Goal: Transaction & Acquisition: Purchase product/service

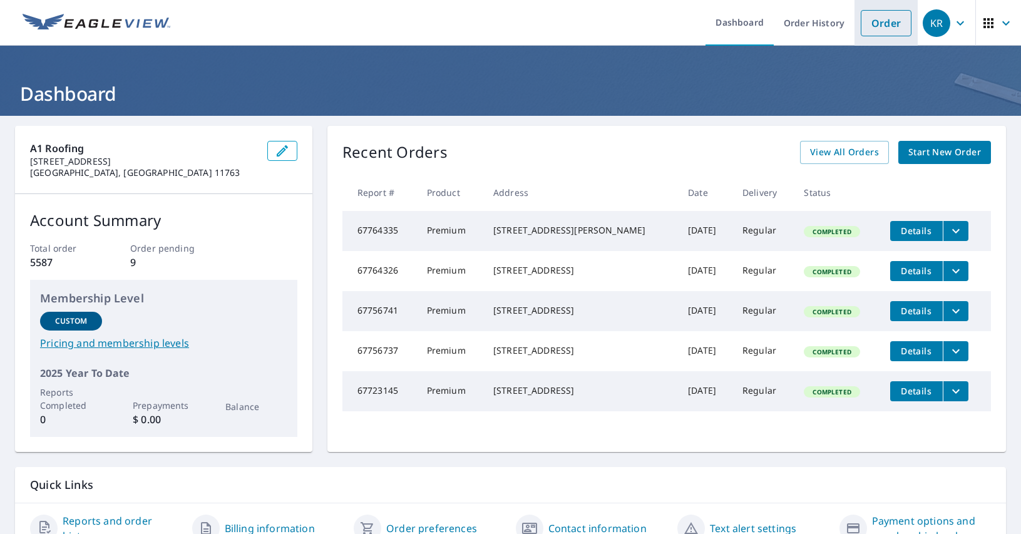
click at [879, 22] on link "Order" at bounding box center [886, 23] width 51 height 26
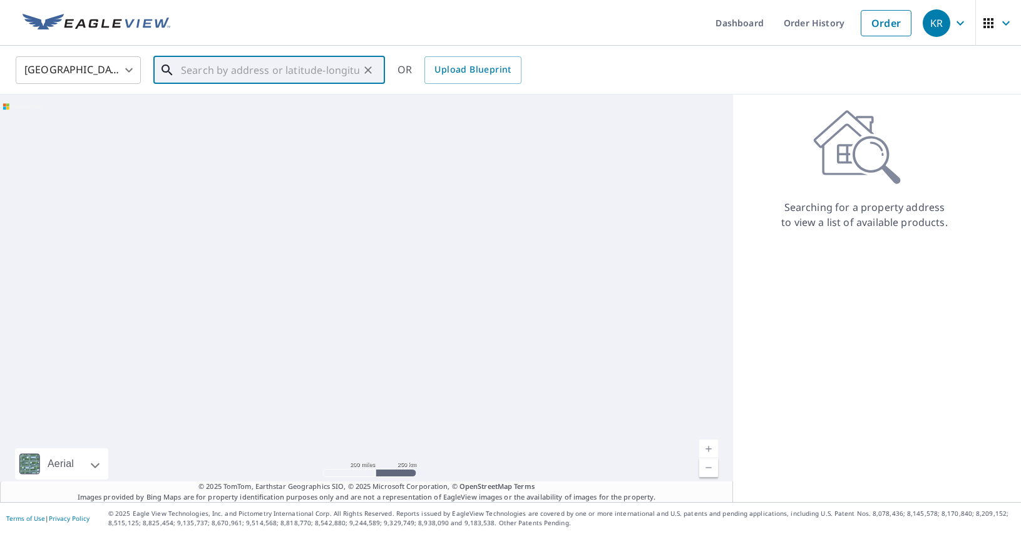
click at [287, 68] on input "text" at bounding box center [270, 70] width 178 height 35
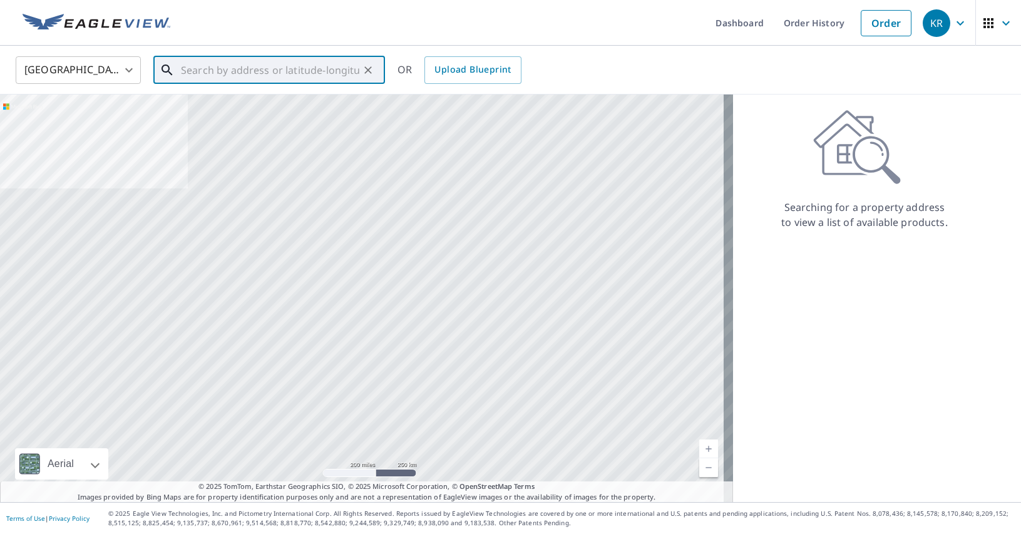
paste input "From Subject Received Size Categories [PERSON_NAME]"
type input "From Subject Received Size Categories [PERSON_NAME]"
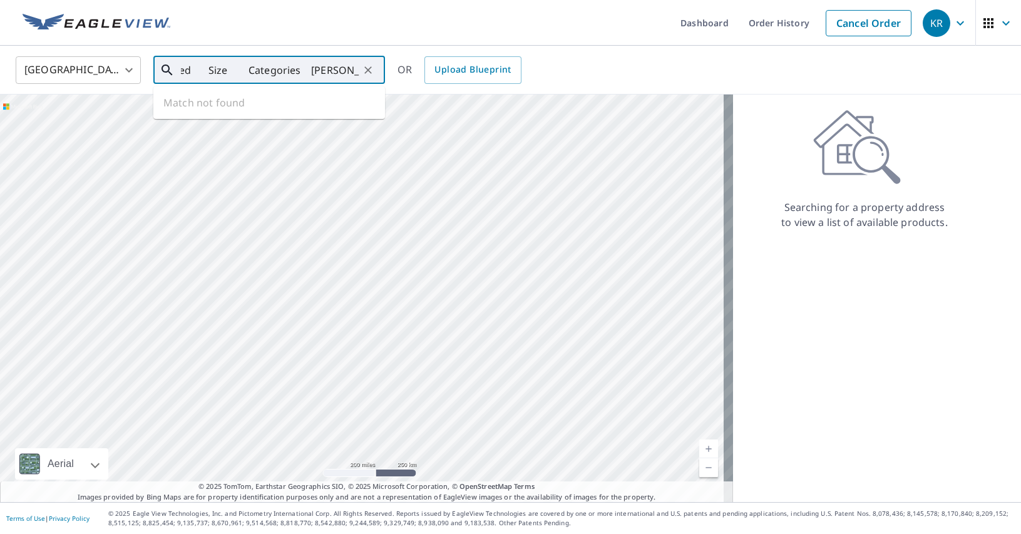
click at [288, 68] on input "From Subject Received Size Categories [PERSON_NAME]" at bounding box center [270, 70] width 178 height 35
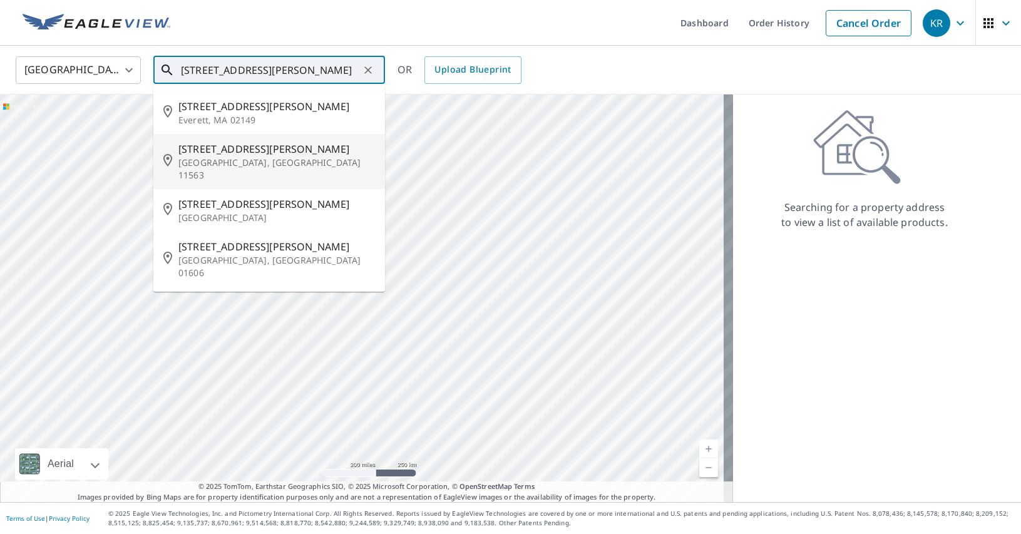
click at [301, 157] on p "[GEOGRAPHIC_DATA], [GEOGRAPHIC_DATA] 11563" at bounding box center [276, 169] width 197 height 25
type input "[STREET_ADDRESS][PERSON_NAME]"
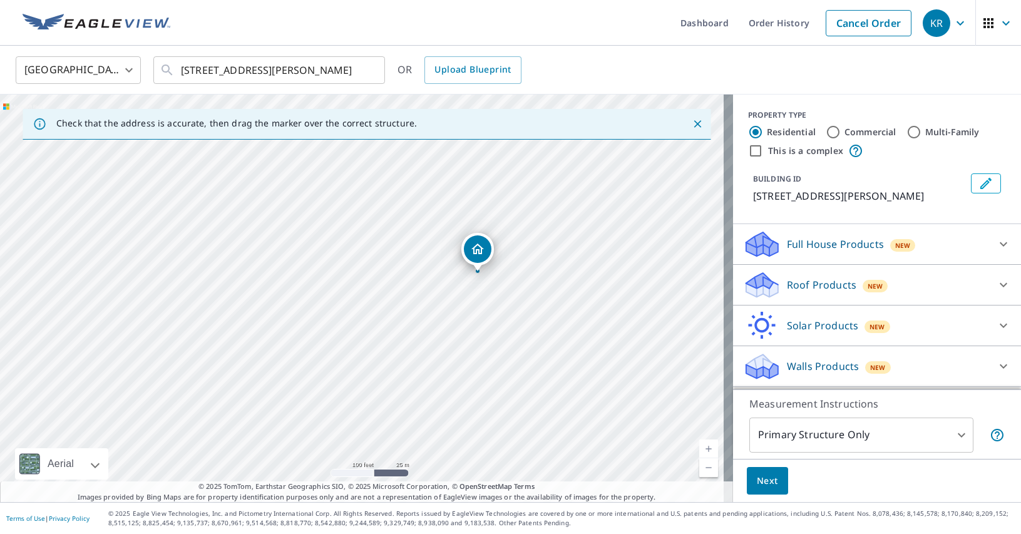
click at [961, 282] on div "Roof Products New" at bounding box center [865, 285] width 245 height 29
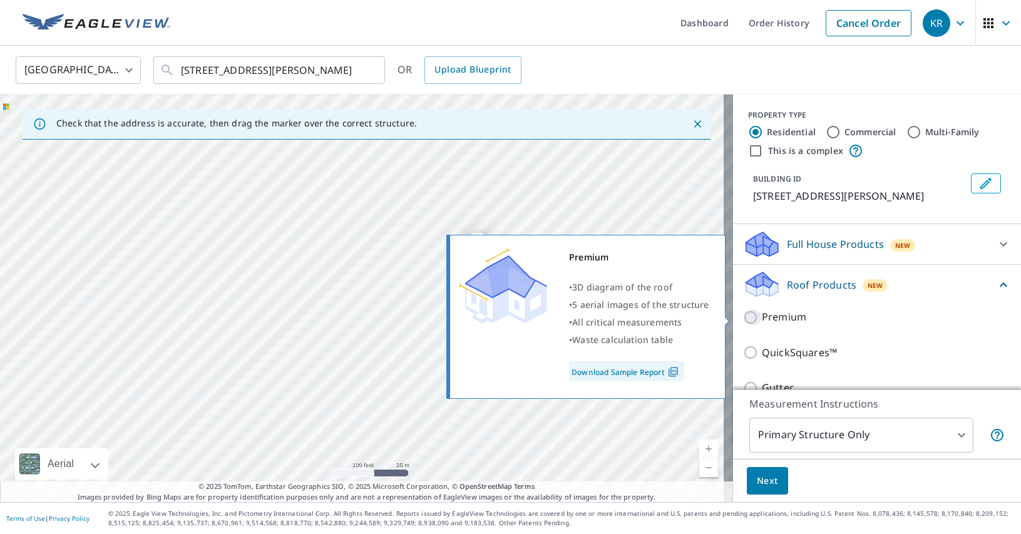
click at [743, 316] on input "Premium" at bounding box center [752, 317] width 19 height 15
checkbox input "true"
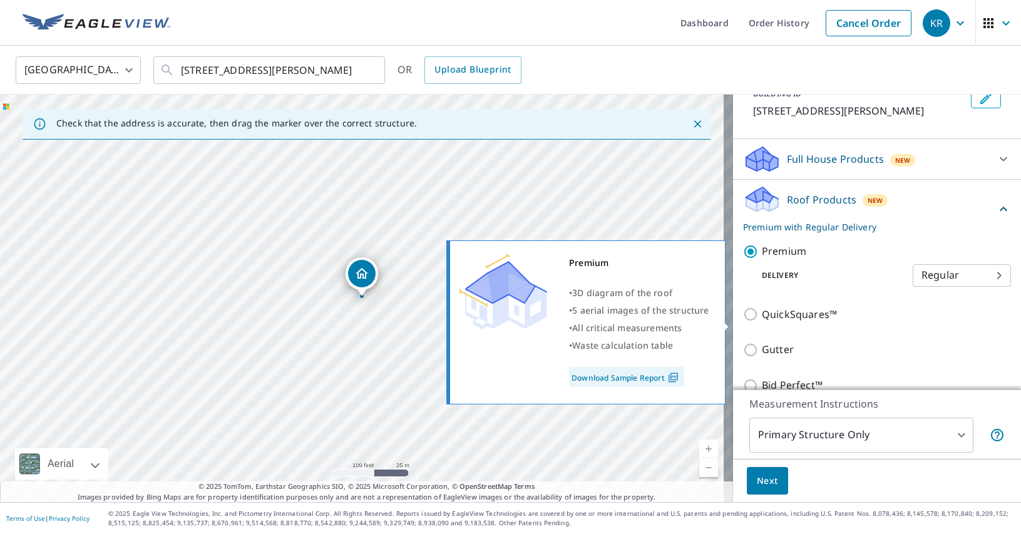
scroll to position [186, 0]
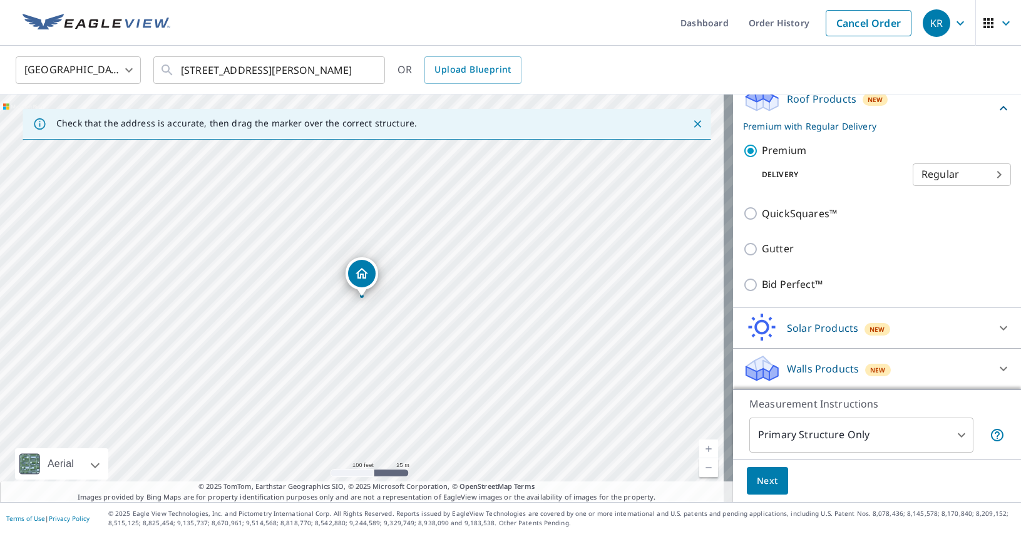
click at [768, 481] on span "Next" at bounding box center [767, 481] width 21 height 16
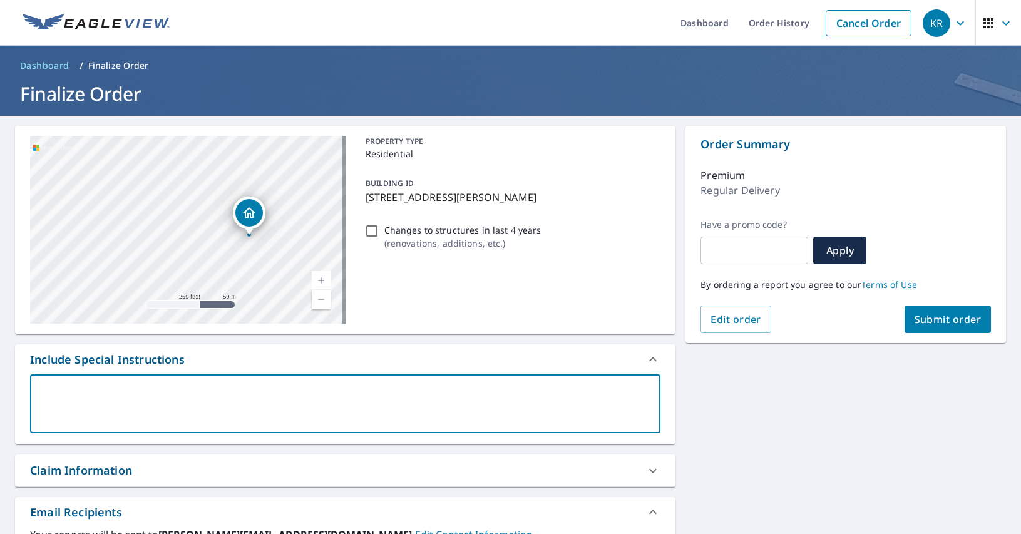
click at [110, 398] on textarea at bounding box center [345, 404] width 613 height 36
type textarea "I"
type textarea "x"
checkbox input "true"
type textarea "I"
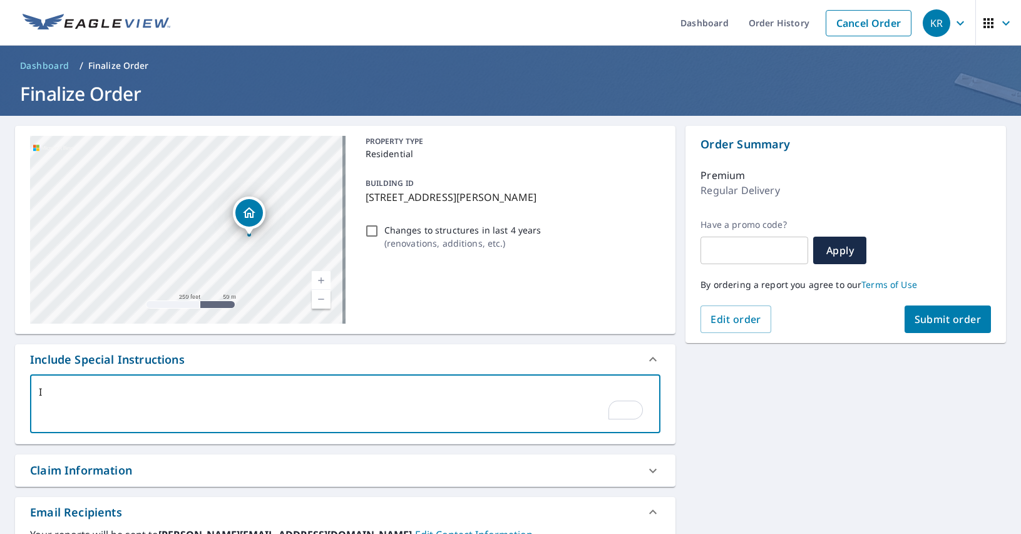
type textarea "x"
checkbox input "true"
type textarea "I o"
type textarea "x"
checkbox input "true"
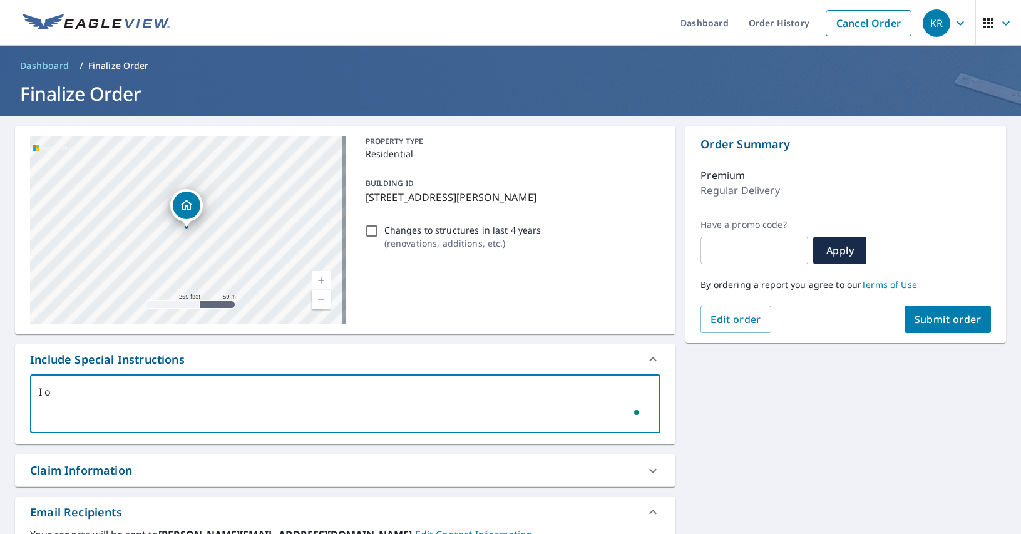
type textarea "I on"
type textarea "x"
checkbox input "true"
type textarea "I onl"
type textarea "x"
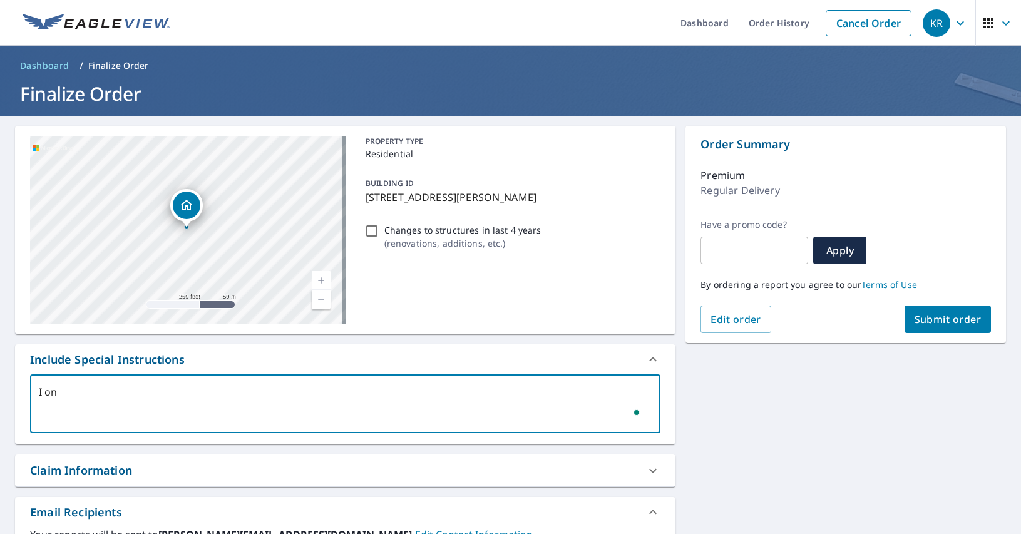
checkbox input "true"
type textarea "I only"
type textarea "x"
checkbox input "true"
type textarea "I only"
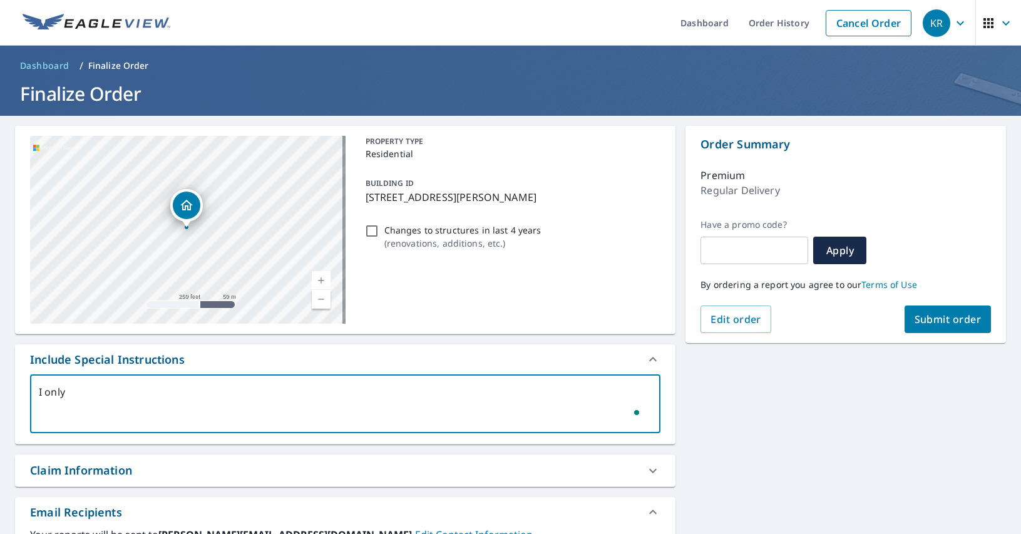
type textarea "x"
checkbox input "true"
type textarea "I only n"
type textarea "x"
checkbox input "true"
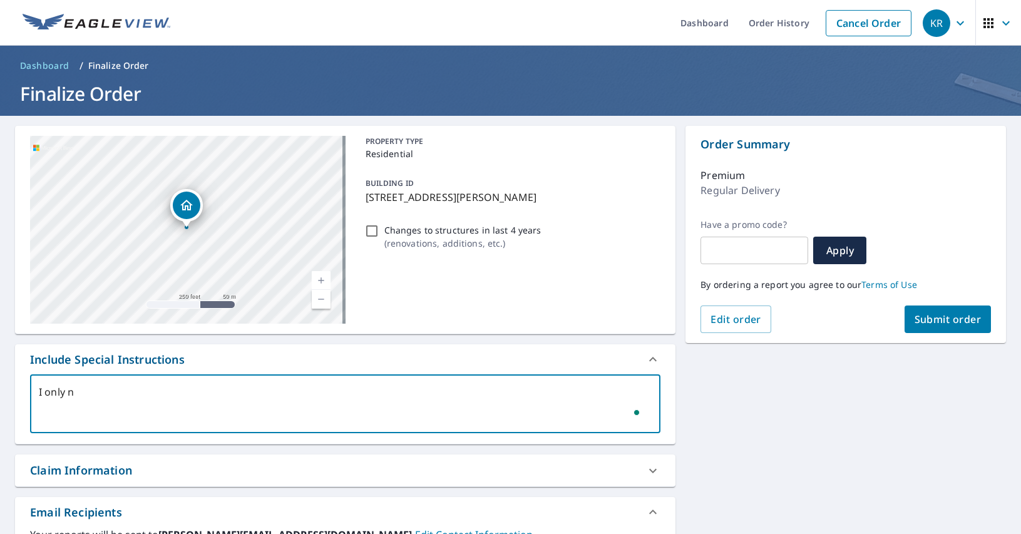
type textarea "I only ne"
type textarea "x"
checkbox input "true"
type textarea "I only nee"
type textarea "x"
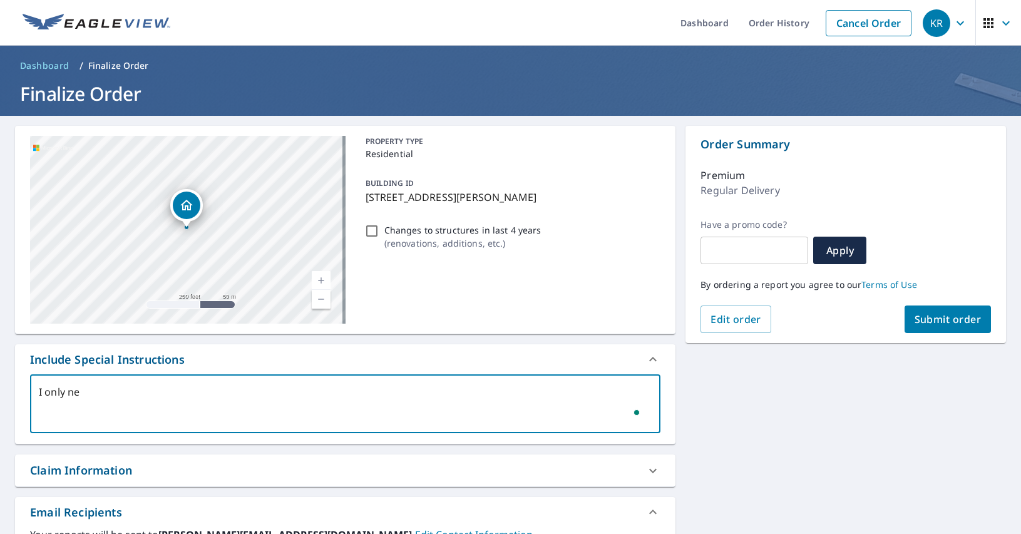
checkbox input "true"
type textarea "I only need"
type textarea "x"
checkbox input "true"
type textarea "I only need"
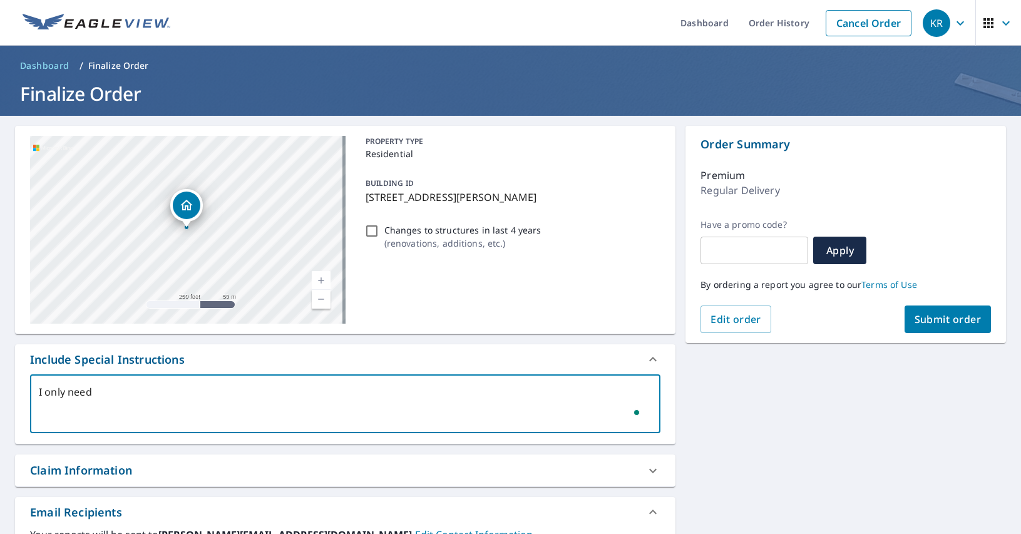
type textarea "x"
checkbox input "true"
type textarea "I only need t"
type textarea "x"
checkbox input "true"
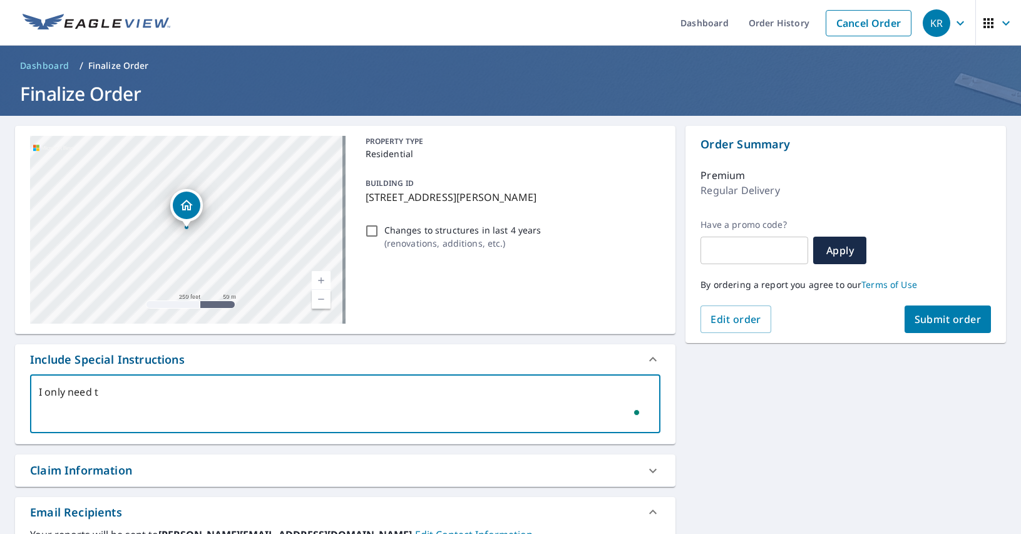
type textarea "I only need th"
type textarea "x"
checkbox input "true"
type textarea "I only need the"
type textarea "x"
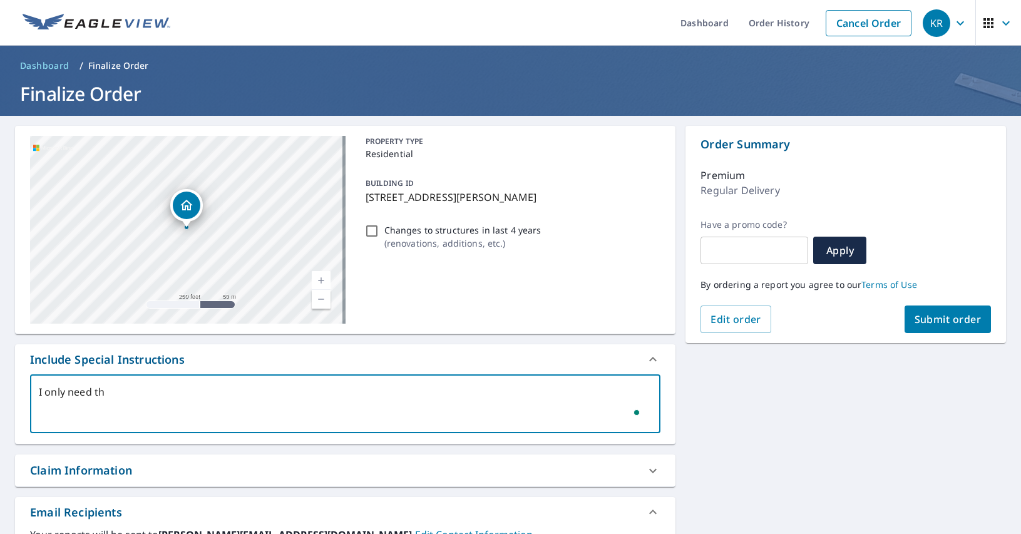
checkbox input "true"
type textarea "I only need the"
type textarea "x"
checkbox input "true"
type textarea "I only need the o"
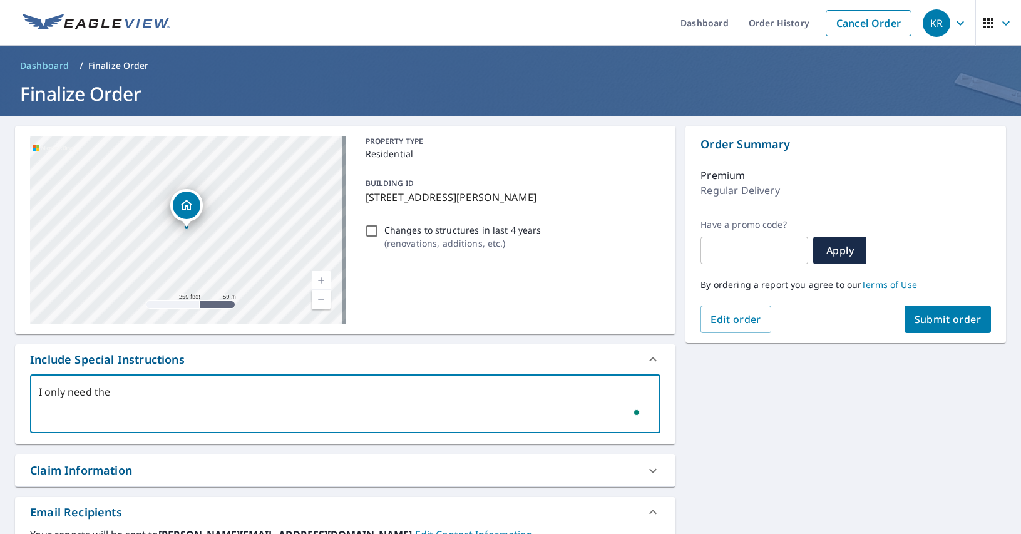
type textarea "x"
checkbox input "true"
type textarea "I only need the on"
type textarea "x"
checkbox input "true"
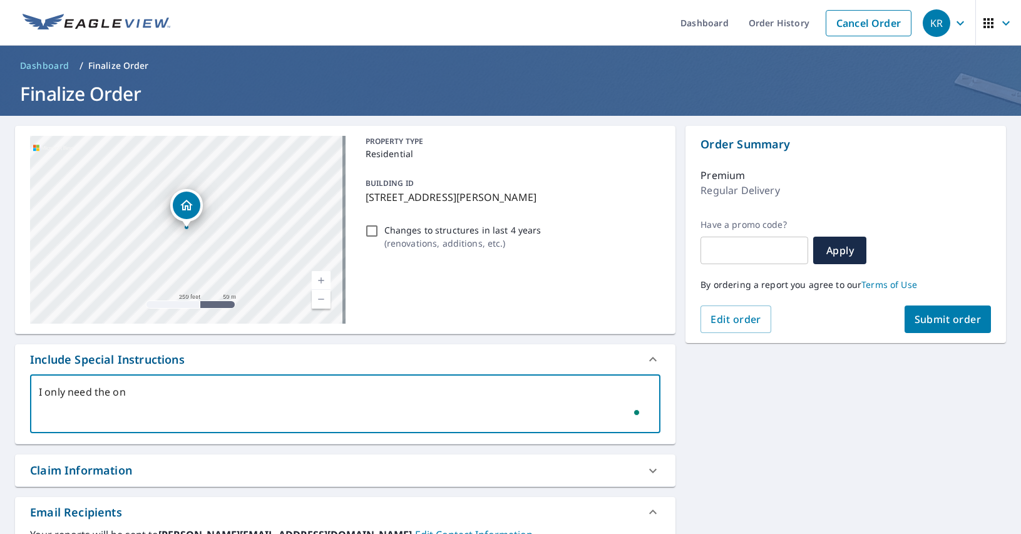
type textarea "I only need the one"
type textarea "x"
checkbox input "true"
type textarea "I only need the one"
type textarea "x"
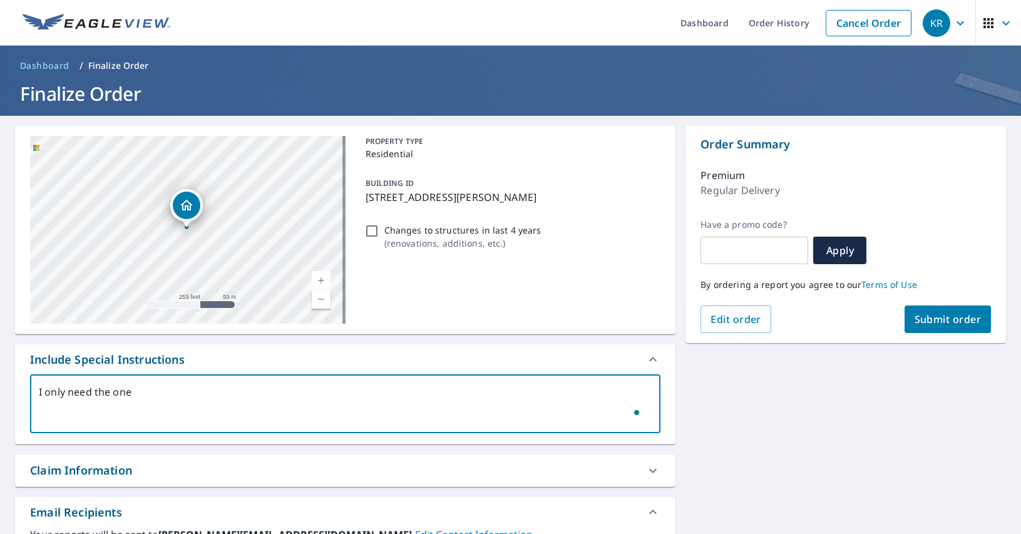
checkbox input "true"
type textarea "I only need the one b"
type textarea "x"
checkbox input "true"
type textarea "I only need the one bu"
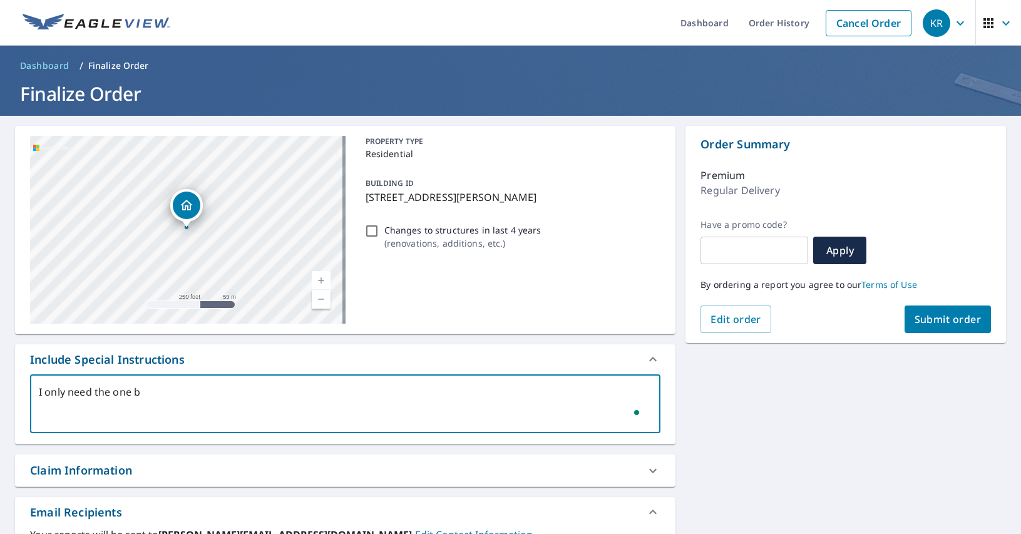
type textarea "x"
checkbox input "true"
type textarea "I only need the one [PERSON_NAME]"
type textarea "x"
checkbox input "true"
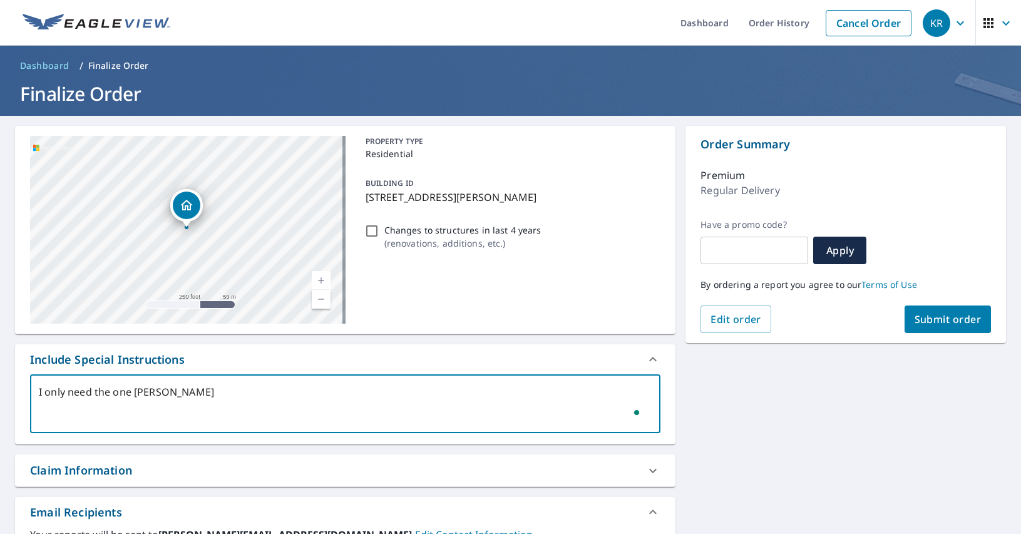
type textarea "I only need the one buil"
type textarea "x"
checkbox input "true"
type textarea "I only need the one build"
type textarea "x"
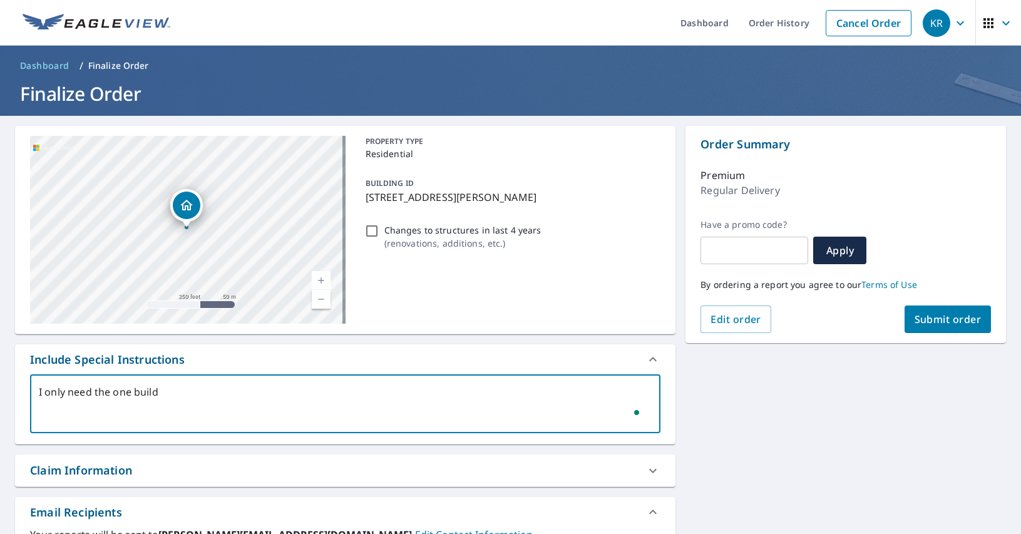
checkbox input "true"
type textarea "I only need the one buildi"
type textarea "x"
checkbox input "true"
type textarea "I only need the one buildin"
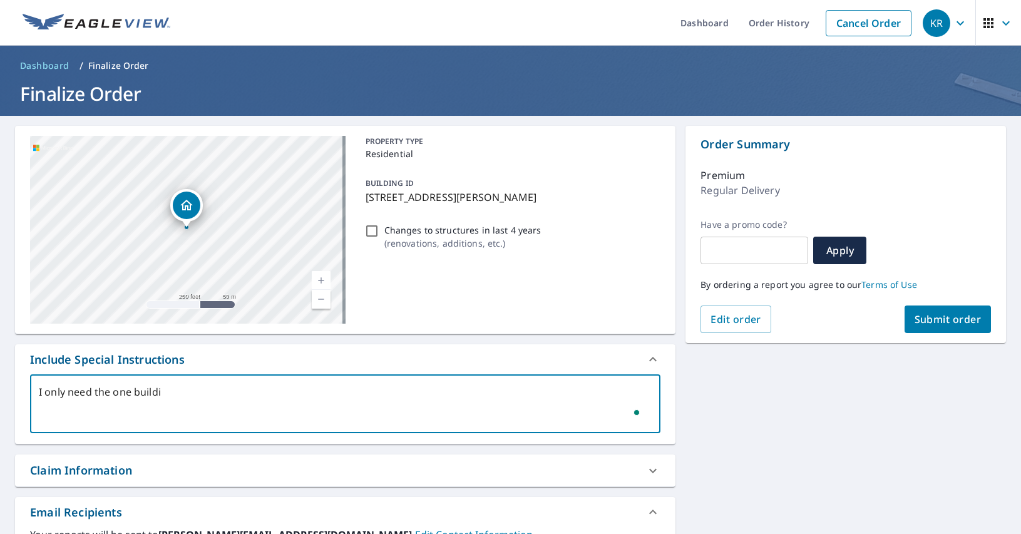
type textarea "x"
checkbox input "true"
type textarea "I only need the one building"
type textarea "x"
checkbox input "true"
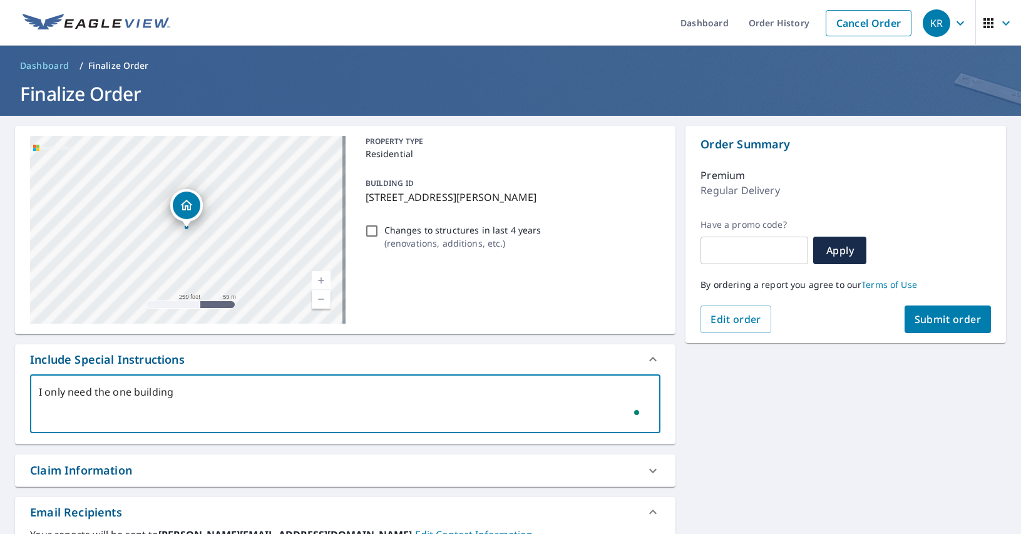
type textarea "I only need the one building"
type textarea "x"
checkbox input "true"
type textarea "I only need the one building t"
type textarea "x"
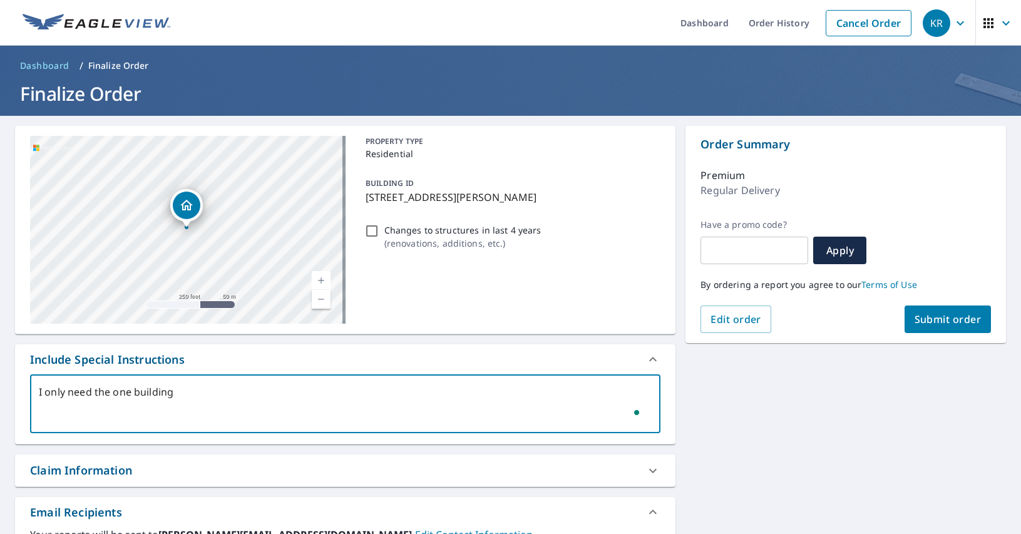
checkbox input "true"
type textarea "I only need the one building th"
type textarea "x"
checkbox input "true"
type textarea "I only need the one building tha"
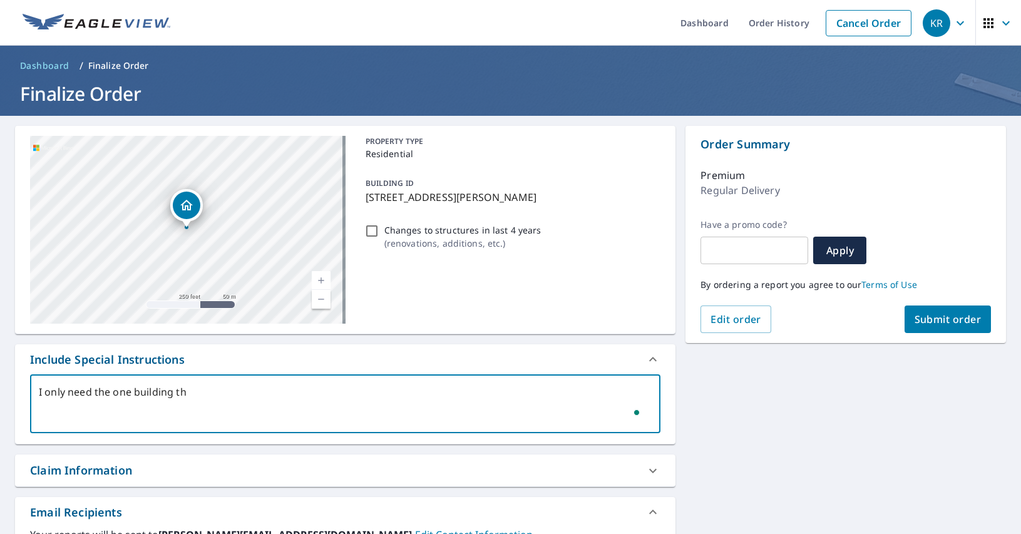
type textarea "x"
checkbox input "true"
type textarea "I only need the one building that"
type textarea "x"
checkbox input "true"
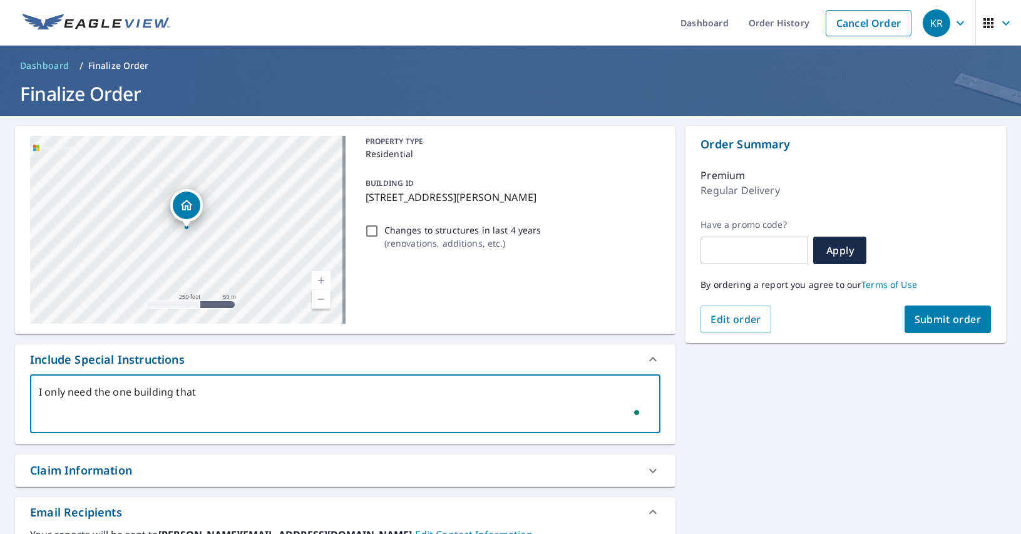
type textarea "I only need the one building that"
type textarea "x"
checkbox input "true"
type textarea "I only need the one building that h"
type textarea "x"
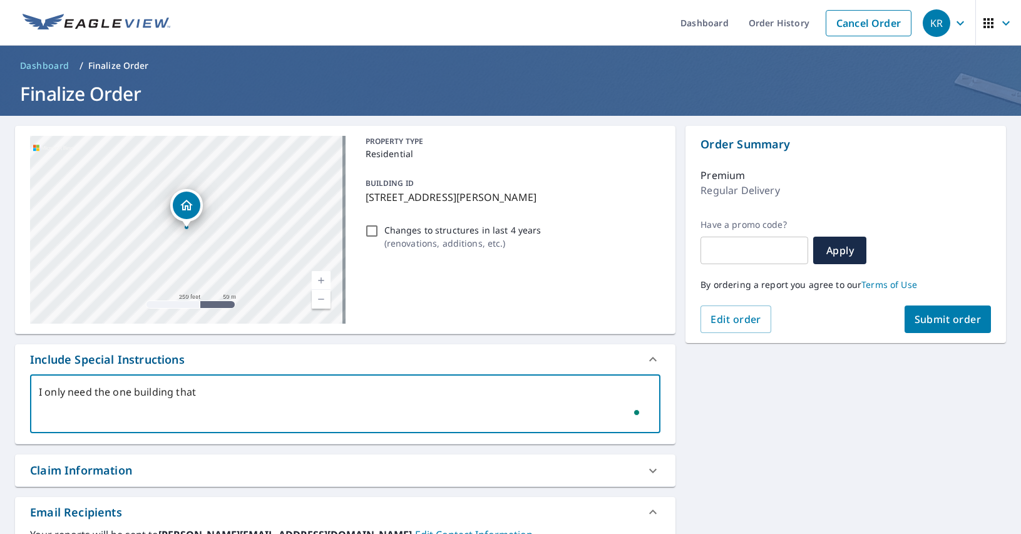
checkbox input "true"
type textarea "I only need the one building that ha"
type textarea "x"
checkbox input "true"
type textarea "I only need the one building that has"
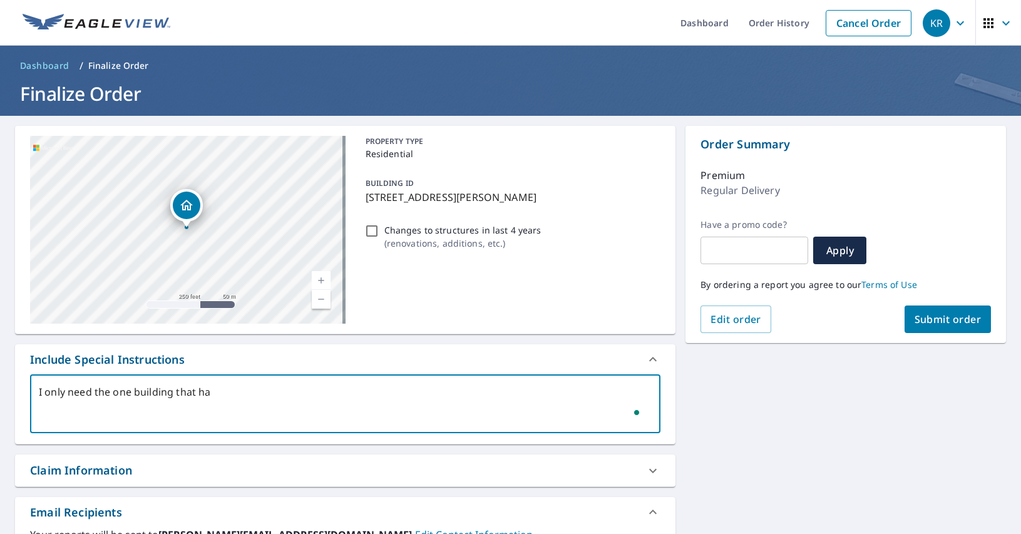
type textarea "x"
checkbox input "true"
type textarea "I only need the one building that has"
type textarea "x"
checkbox input "true"
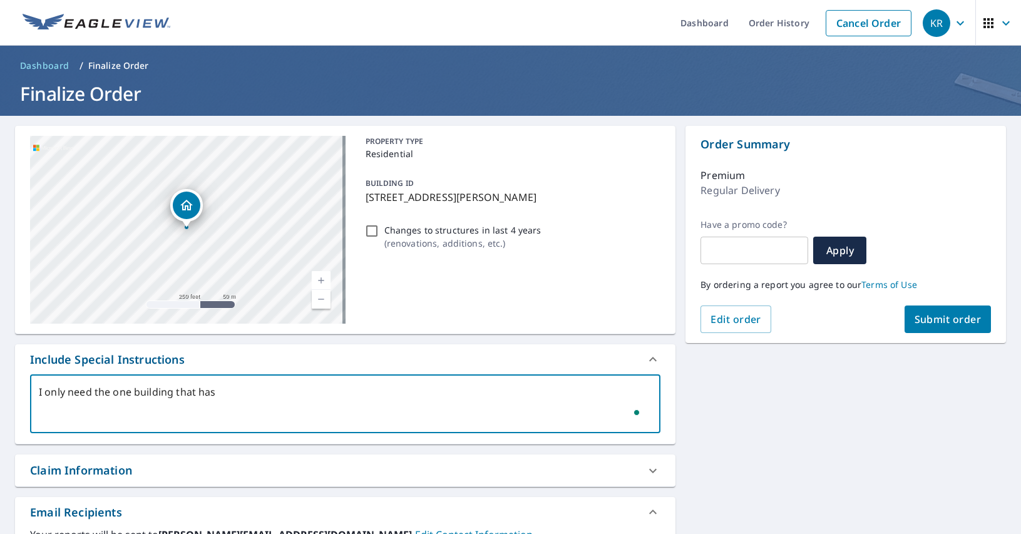
type textarea "I only need the one building that has t"
type textarea "x"
checkbox input "true"
type textarea "I only need the one building that has th"
type textarea "x"
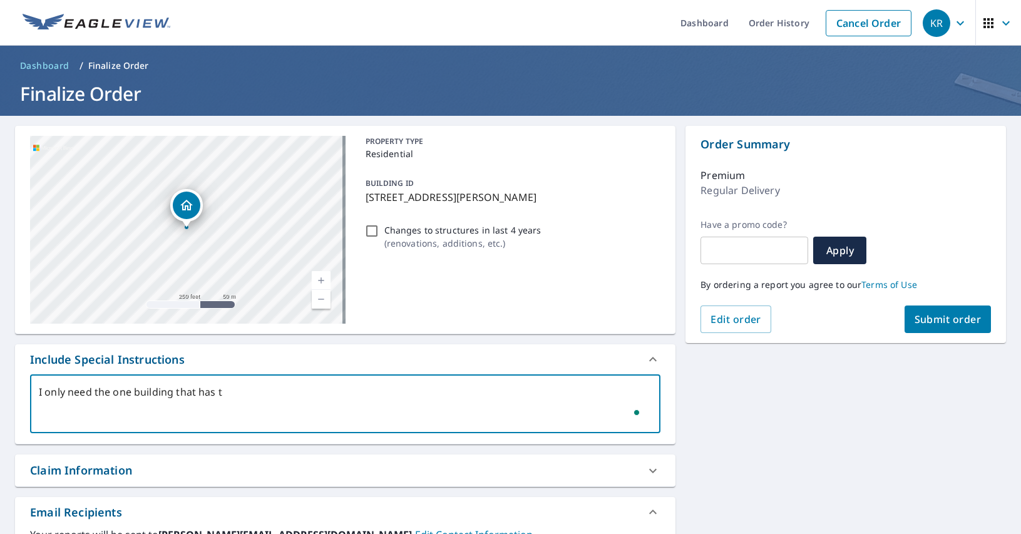
checkbox input "true"
type textarea "I only need the one building that has the"
type textarea "x"
checkbox input "true"
type textarea "I only need the one building that has the"
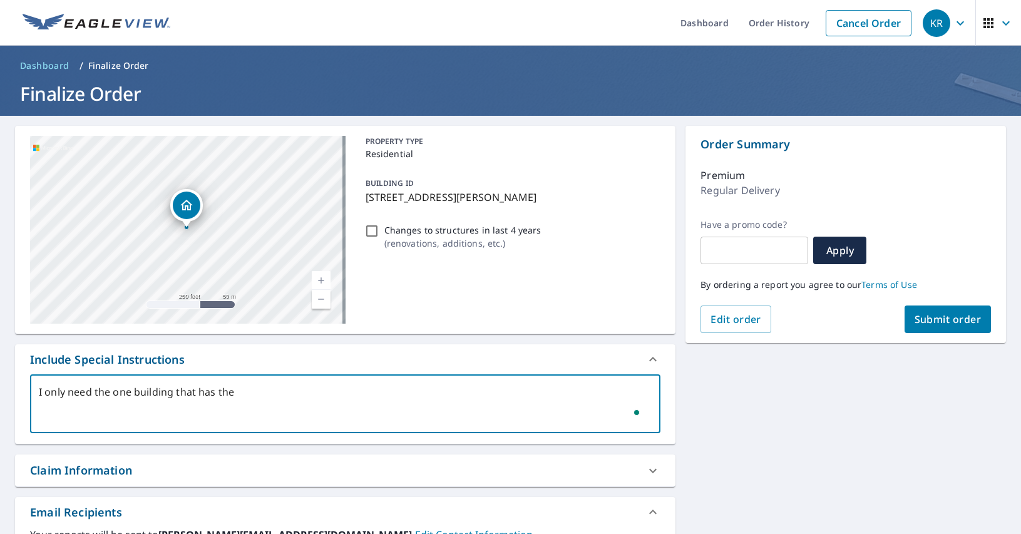
type textarea "x"
checkbox input "true"
type textarea "I only need the one building that has the s"
type textarea "x"
checkbox input "true"
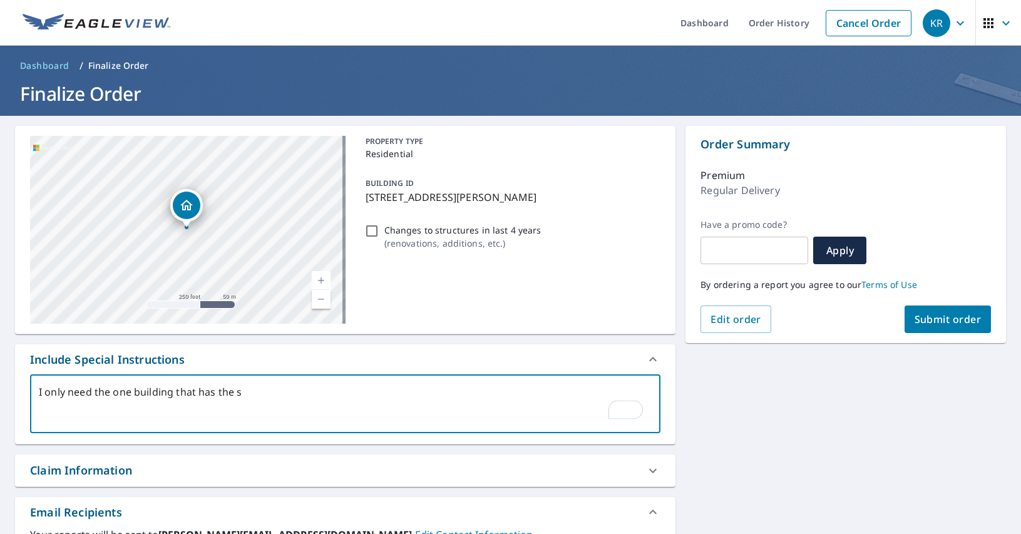
type textarea "I only need the one building that has the so"
type textarea "x"
checkbox input "true"
type textarea "I only need the one building that has the sol"
type textarea "x"
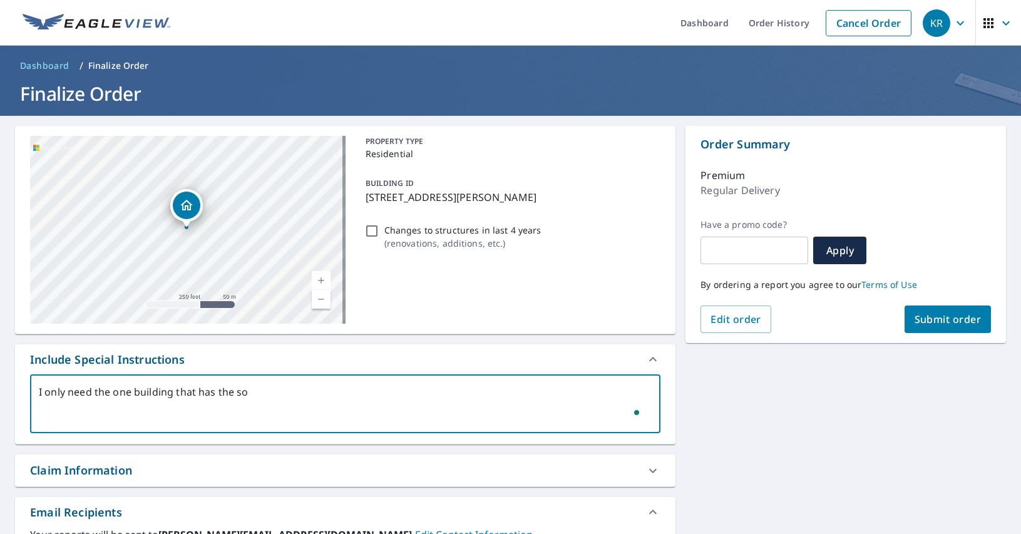
checkbox input "true"
type textarea "I only need the one building that has the sola"
type textarea "x"
checkbox input "true"
type textarea "I only need the one building that has the solar"
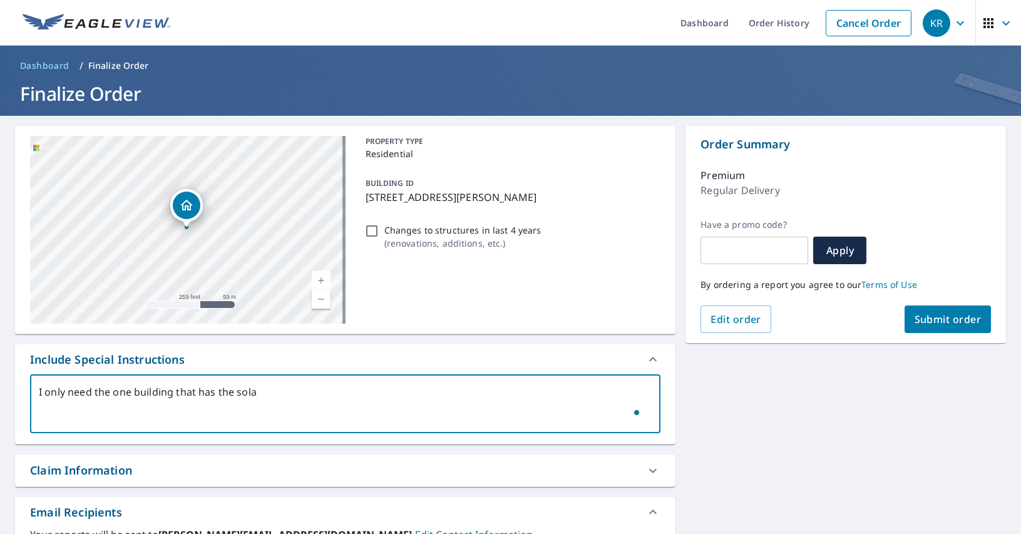
type textarea "x"
checkbox input "true"
type textarea "I only need the one building that has the solar"
type textarea "x"
checkbox input "true"
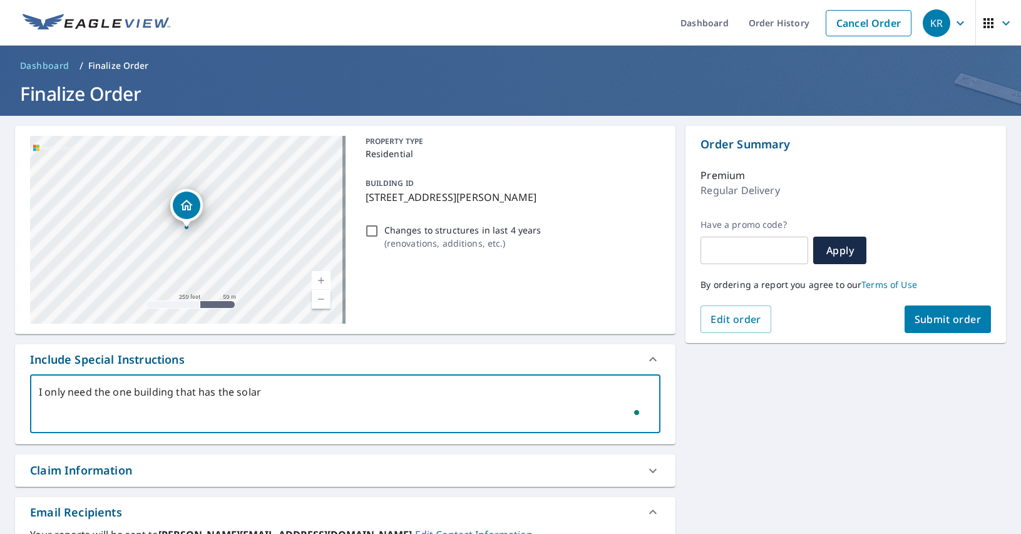
type textarea "I only need the one building that has the solar o"
type textarea "x"
checkbox input "true"
type textarea "I only need the one building that has the solar on"
type textarea "x"
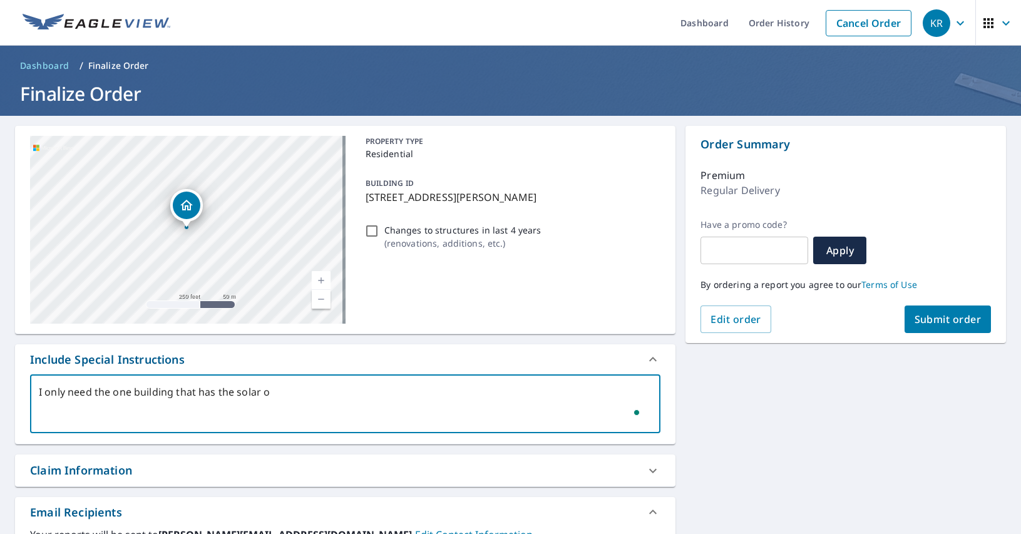
checkbox input "true"
type textarea "I only need the one building that has the solar on"
type textarea "x"
checkbox input "true"
type textarea "I only need the one building that has the solar on i"
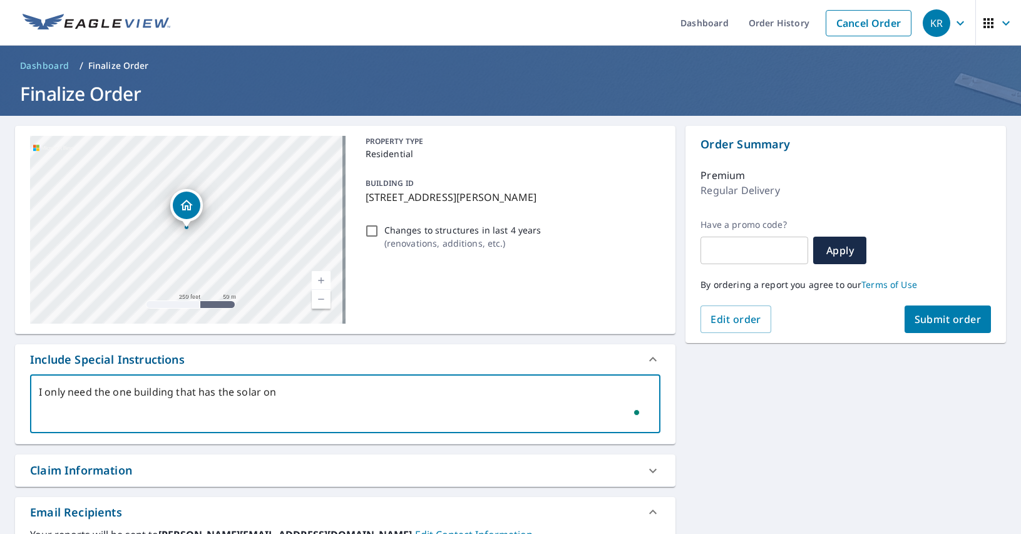
type textarea "x"
checkbox input "true"
type textarea "I only need the one building that has the solar on it"
type textarea "x"
checkbox input "true"
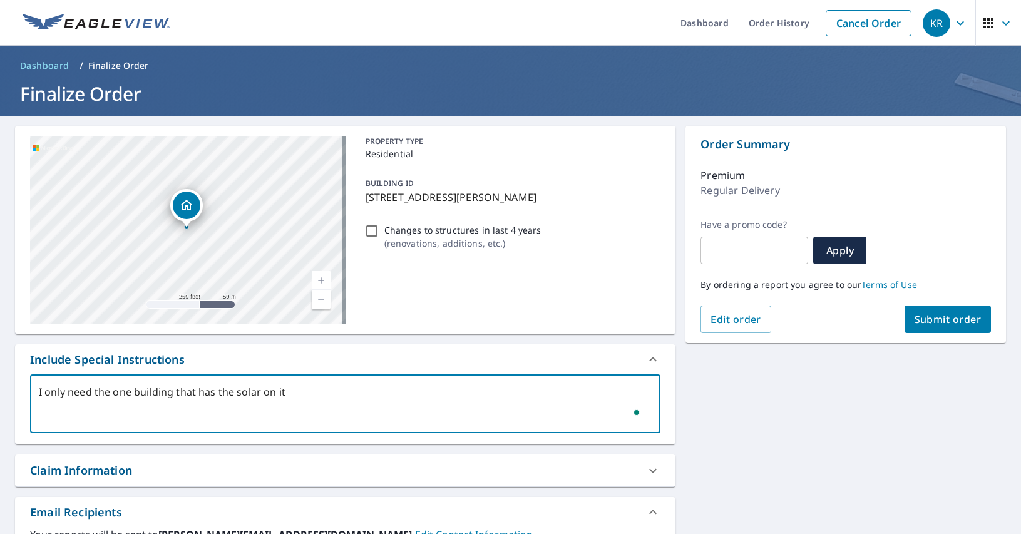
type textarea "I only need the one building that has the solar on it."
type textarea "x"
checkbox input "true"
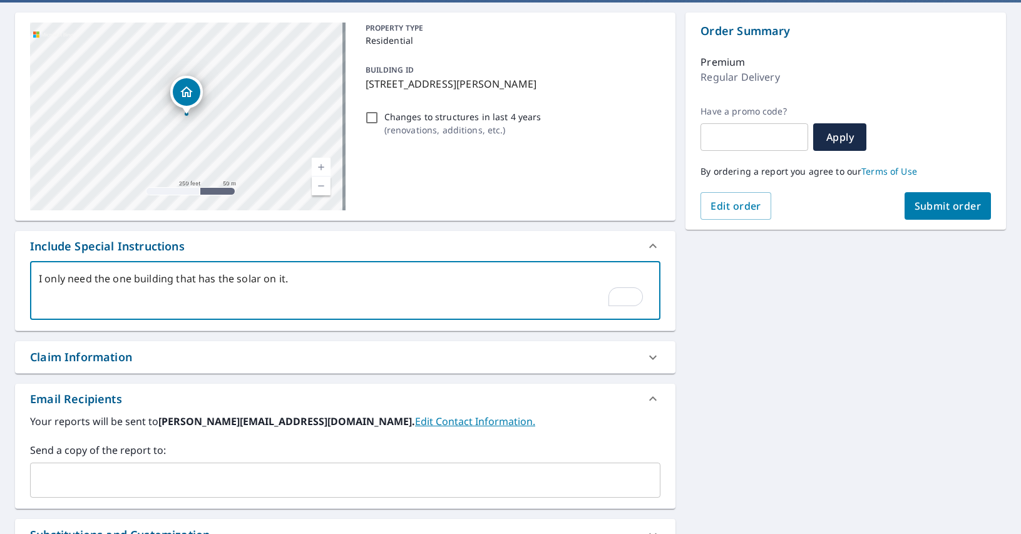
scroll to position [250, 0]
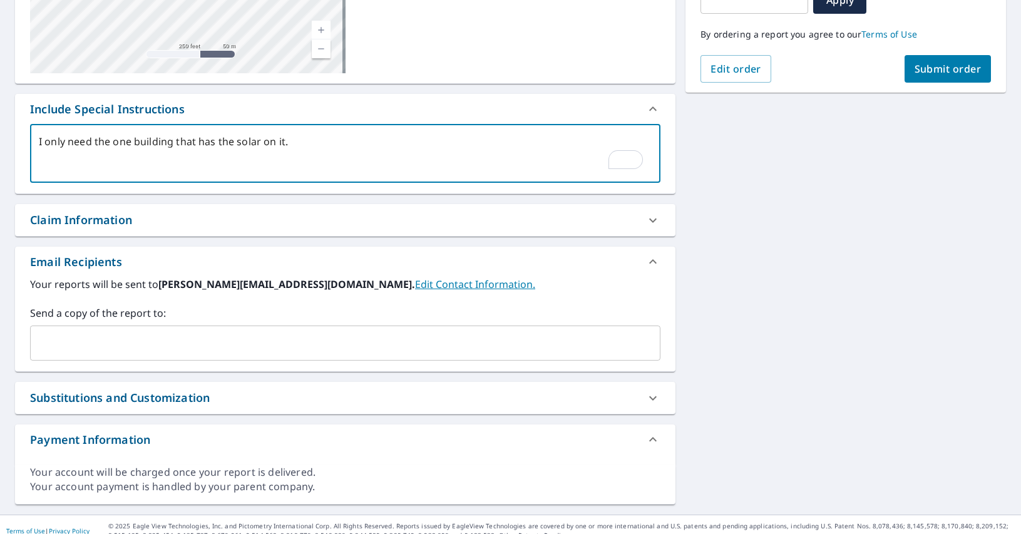
type textarea "I only need the one building that has the solar on it."
type textarea "x"
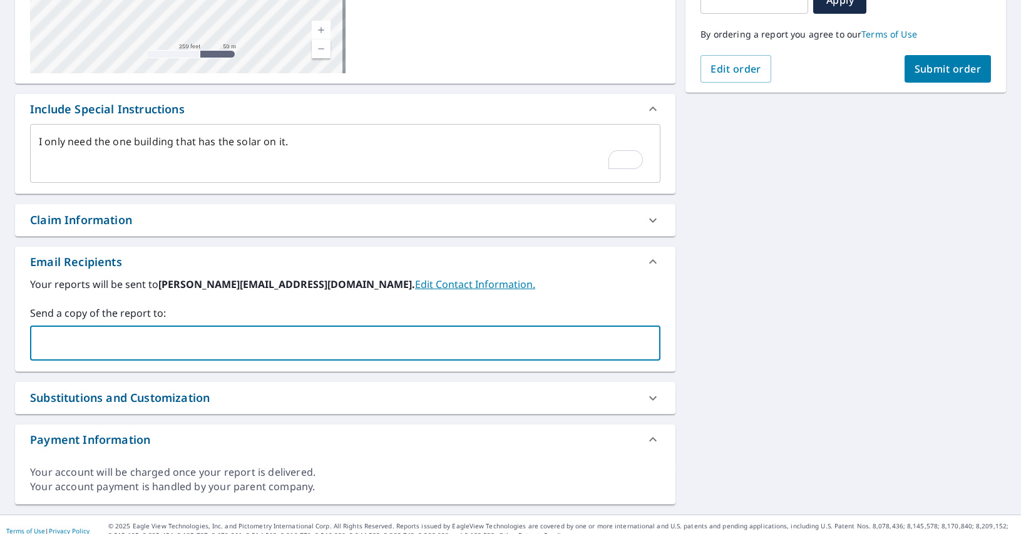
click at [176, 339] on input "text" at bounding box center [336, 343] width 601 height 24
click at [173, 349] on input "[PERSON_NAME][EMAIL_ADDRESS][DOMAIN_NAME]" at bounding box center [336, 343] width 601 height 24
type input "[EMAIL_ADDRESS][DOMAIN_NAME]"
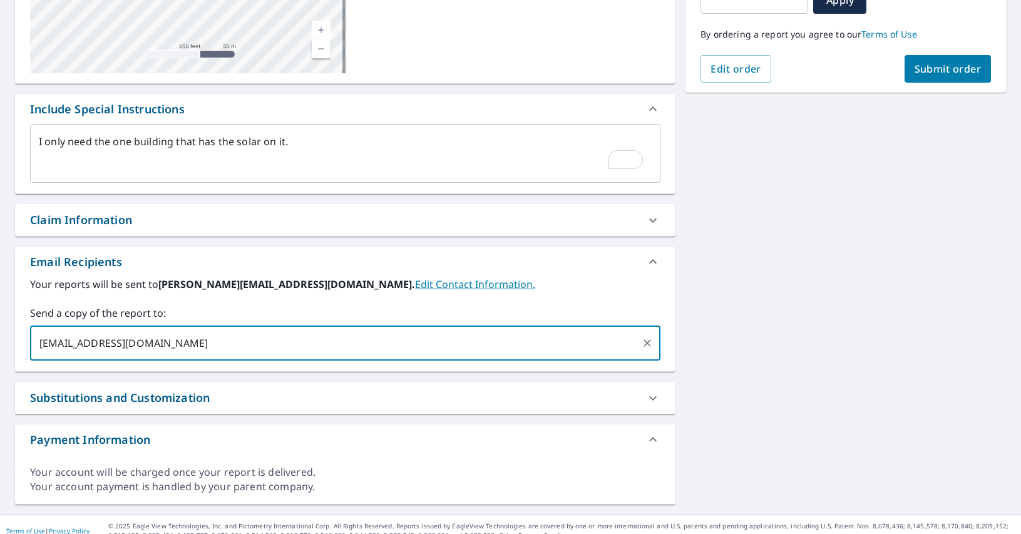
click at [184, 340] on input "[EMAIL_ADDRESS][DOMAIN_NAME]" at bounding box center [336, 343] width 601 height 24
type textarea "x"
checkbox input "true"
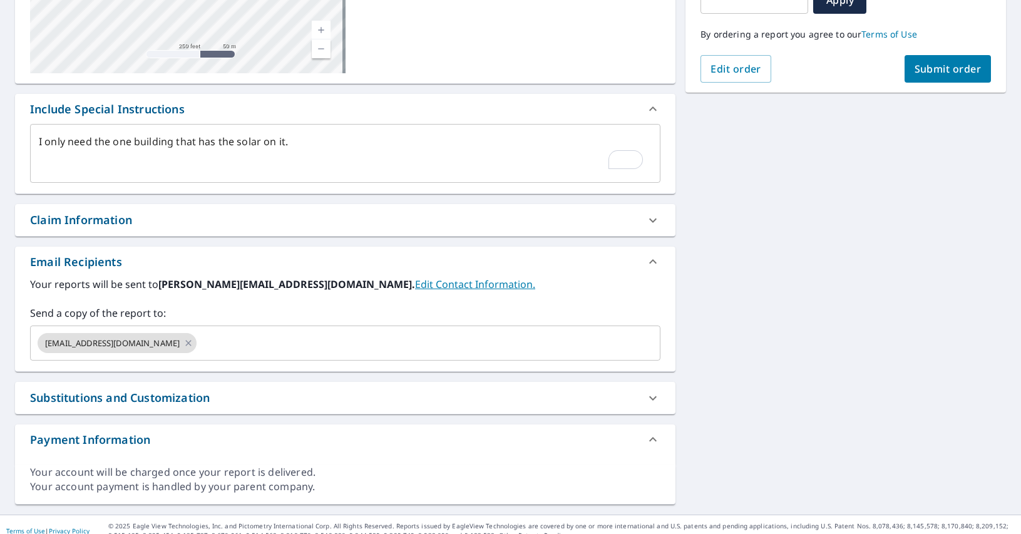
click at [736, 401] on div "[STREET_ADDRESS][GEOGRAPHIC_DATA][PERSON_NAME] A standard road map Aerial A det…" at bounding box center [510, 189] width 1021 height 649
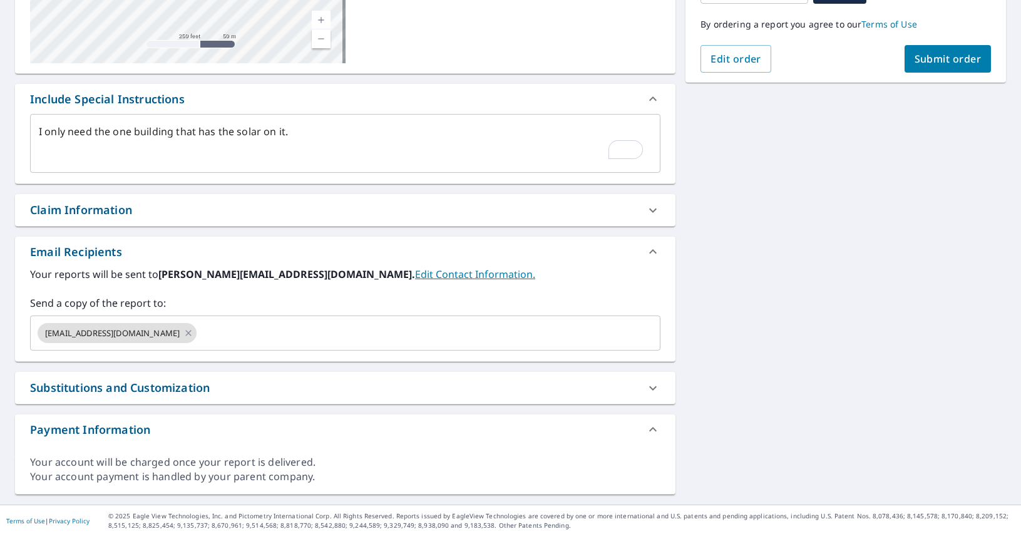
scroll to position [263, 0]
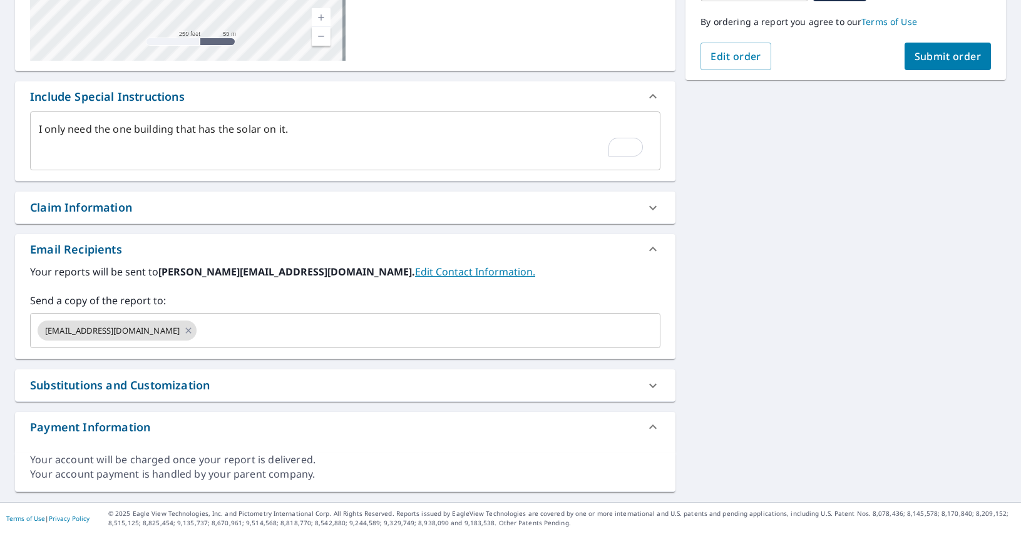
click at [938, 52] on span "Submit order" at bounding box center [948, 56] width 67 height 14
type textarea "x"
checkbox input "true"
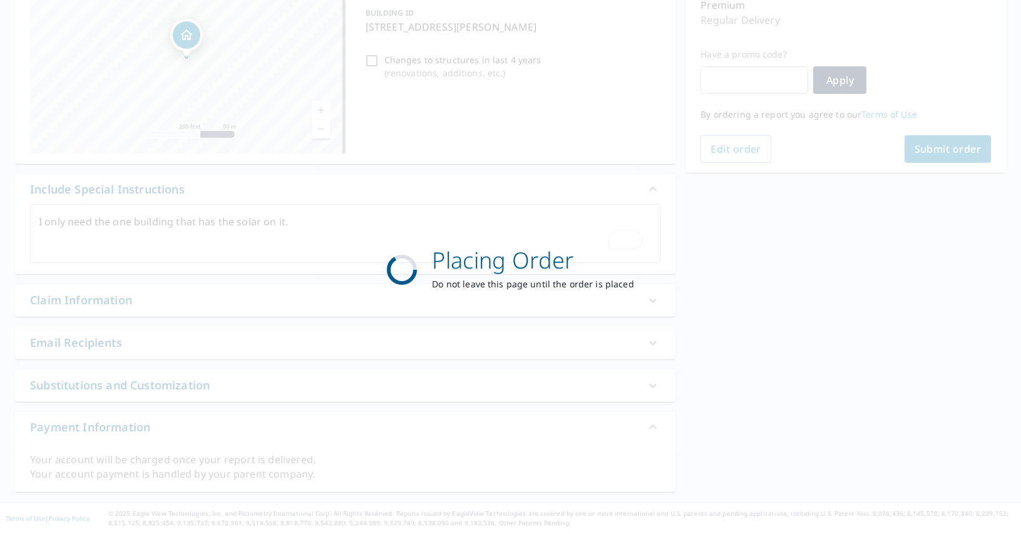
scroll to position [170, 0]
